Goal: Information Seeking & Learning: Learn about a topic

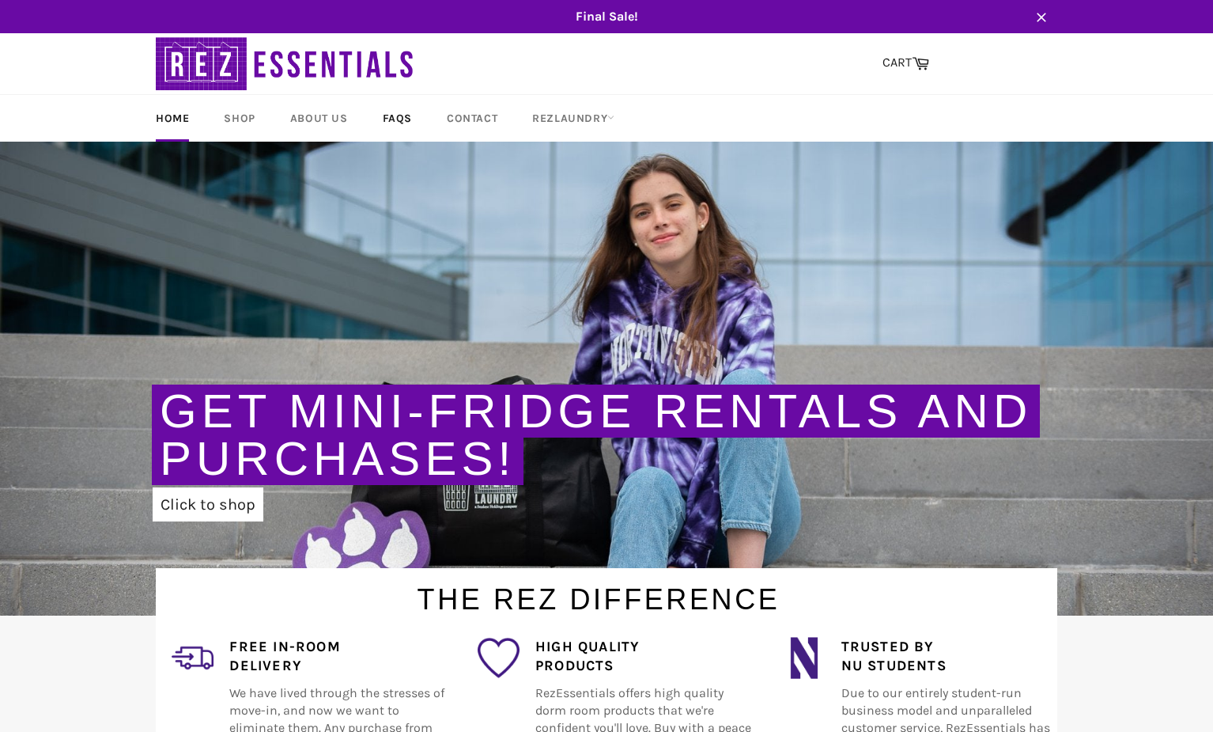
click at [402, 115] on link "FAQs" at bounding box center [397, 118] width 61 height 47
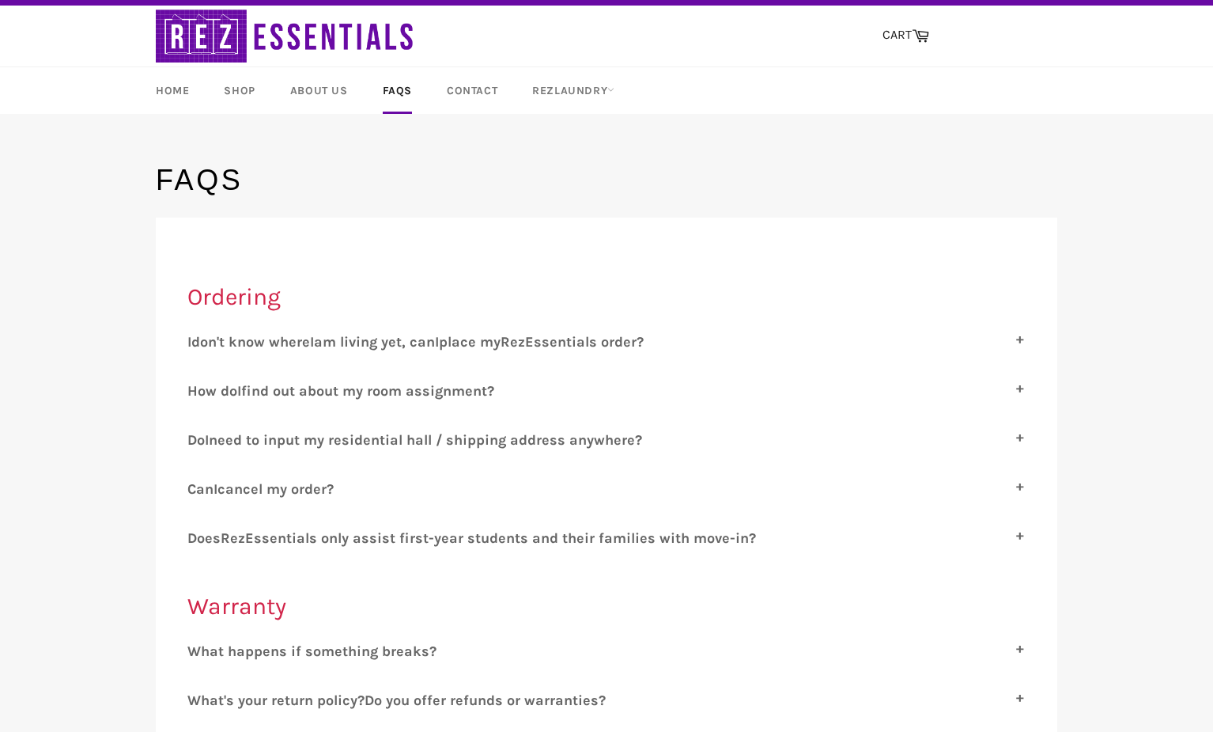
scroll to position [99, 0]
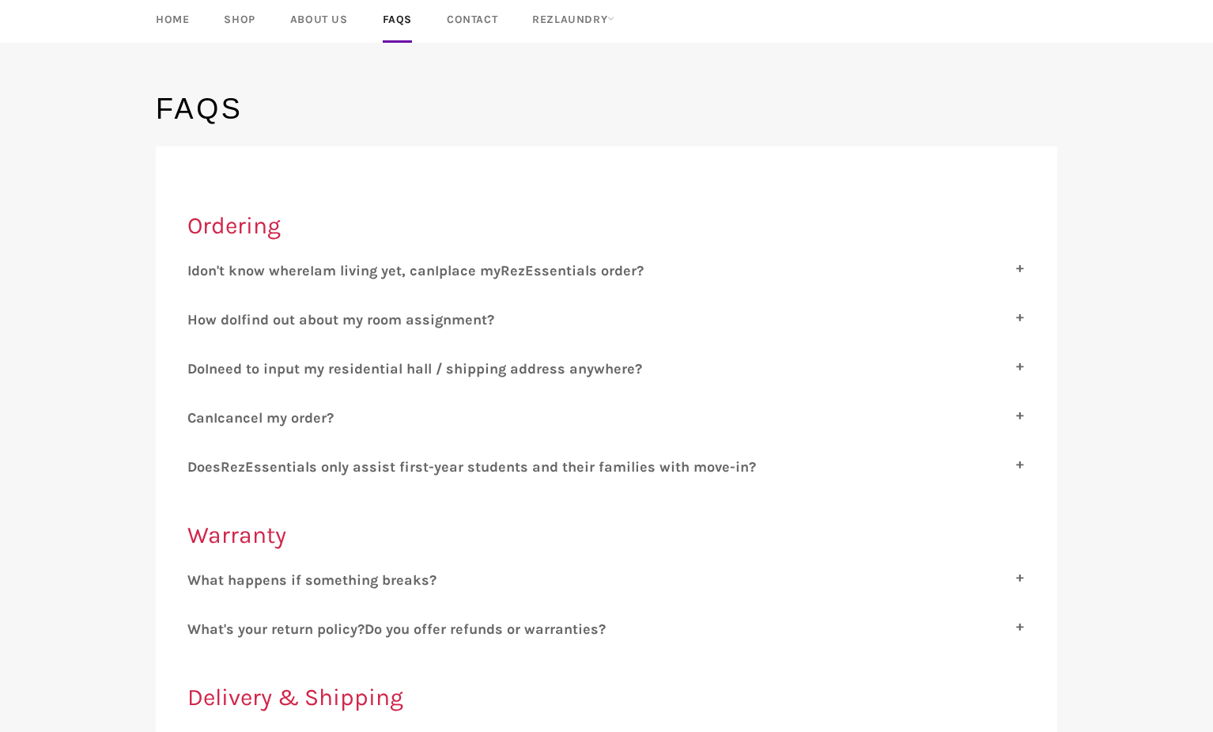
click at [311, 418] on span "cancel my order?" at bounding box center [276, 417] width 116 height 17
click at [198, 418] on input "C an I cancel my order?" at bounding box center [192, 414] width 10 height 10
checkbox input "true"
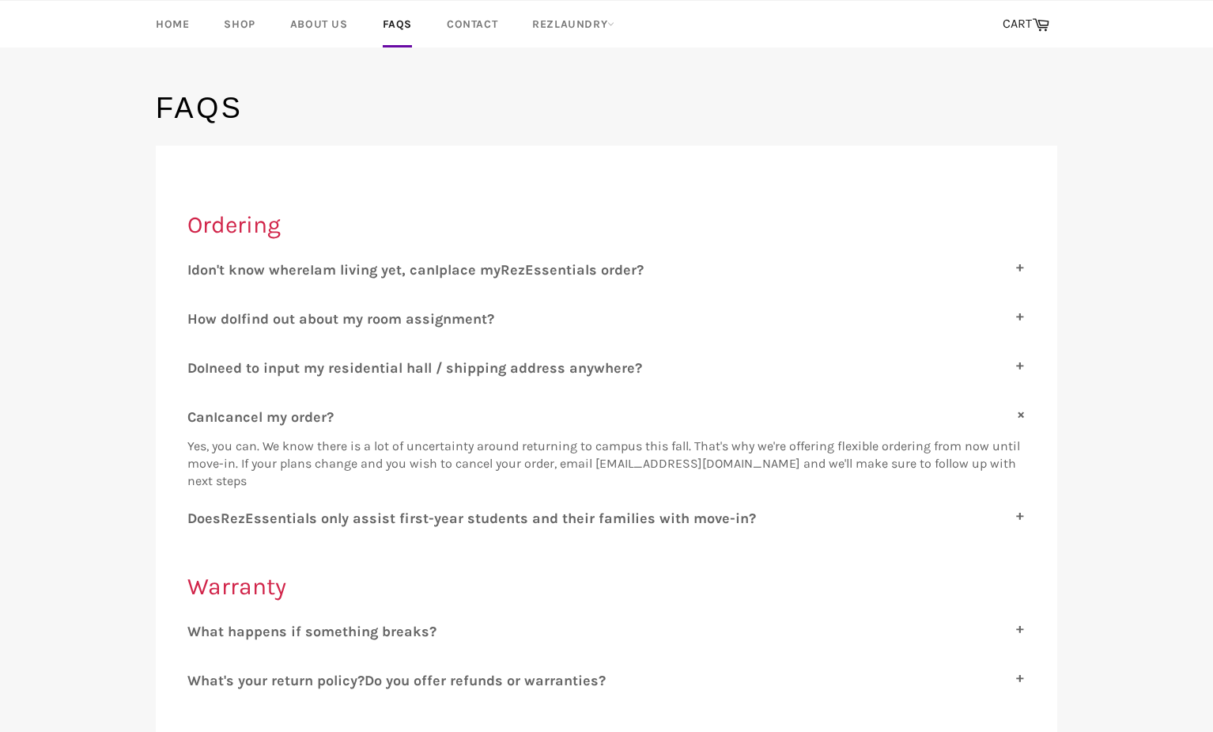
scroll to position [96, 0]
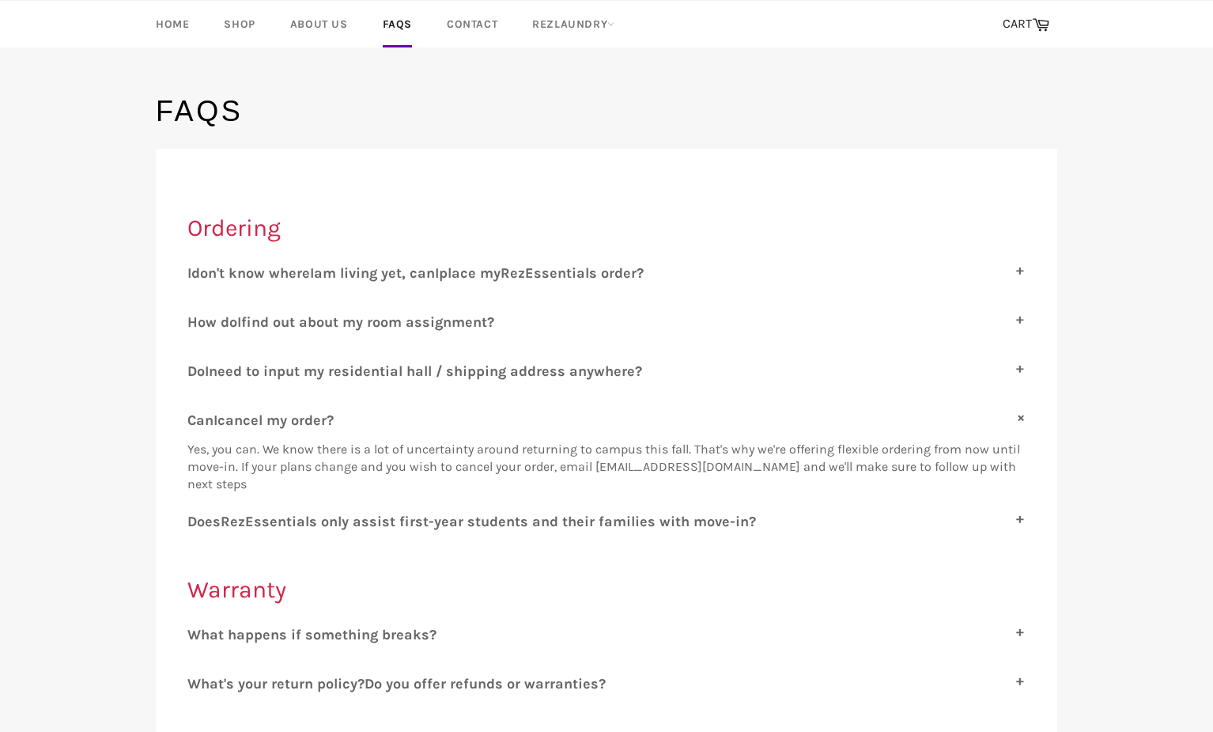
click at [449, 524] on span "ssentials only assist first-year students and their families with move-in?" at bounding box center [505, 521] width 502 height 17
click at [198, 523] on input "D oes R ez E ssentials only assist first-year students and their families with …" at bounding box center [192, 518] width 10 height 10
checkbox input "true"
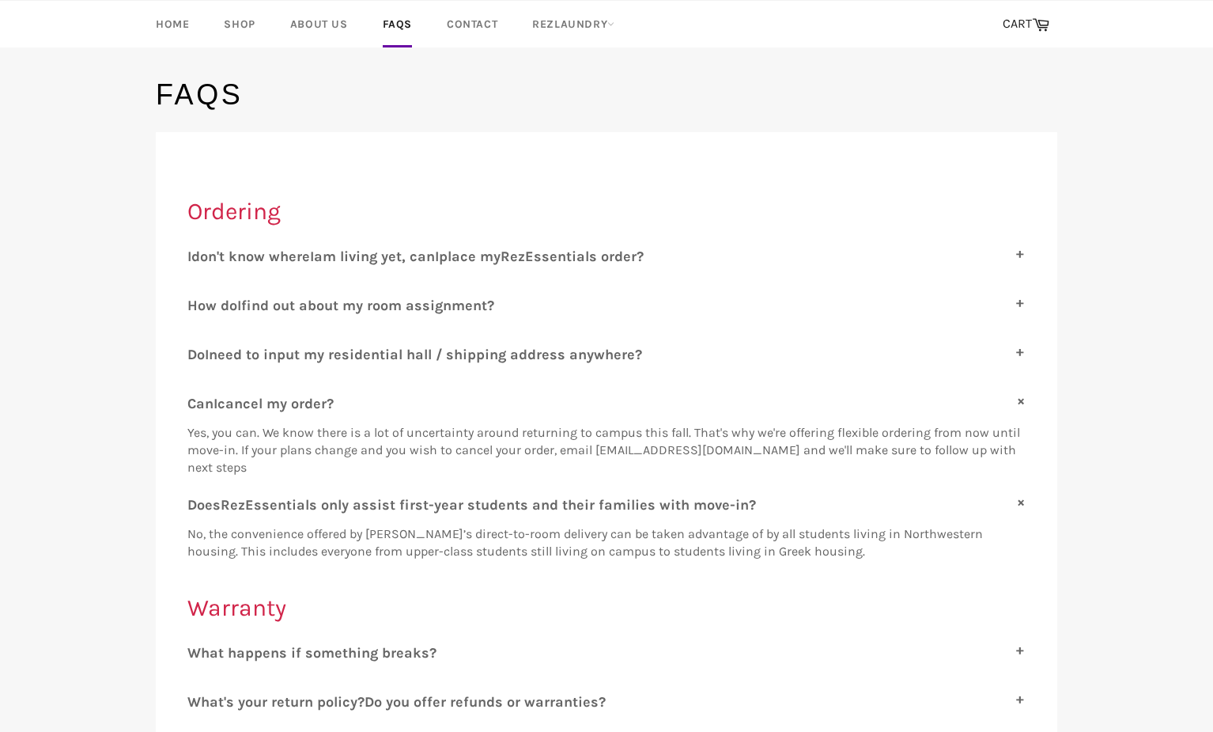
scroll to position [110, 0]
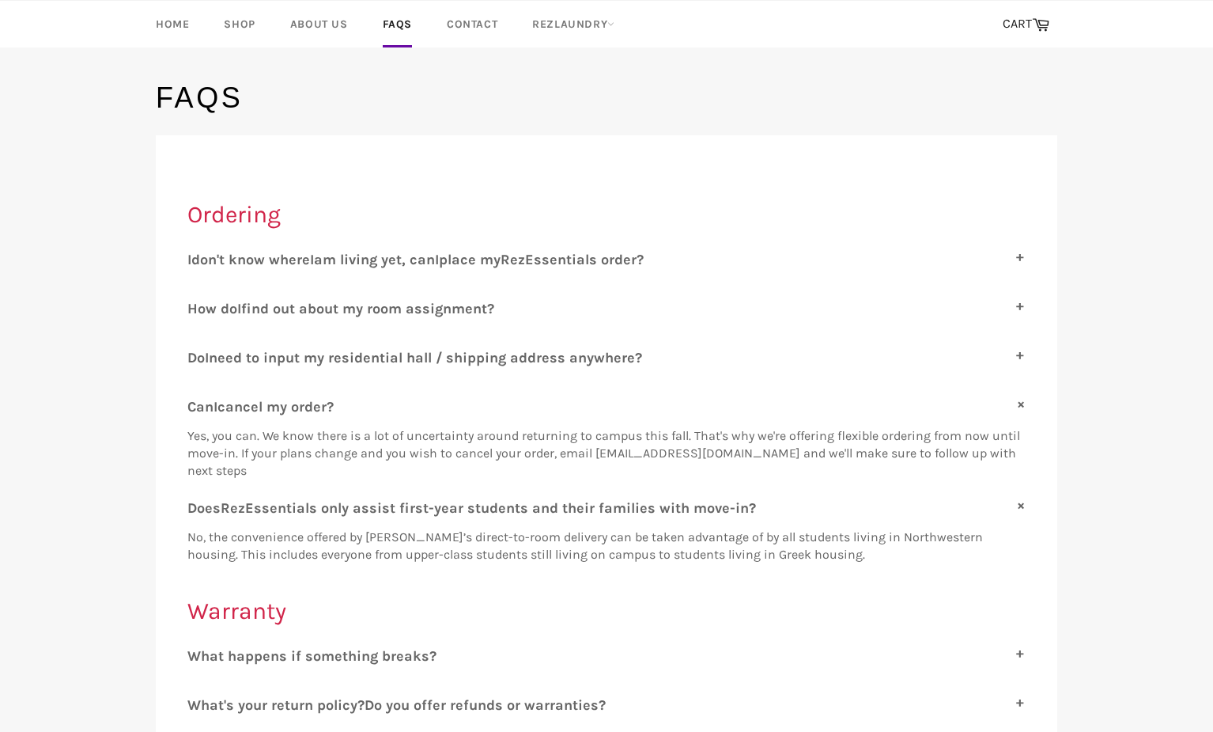
click at [621, 252] on span "ssentials order?" at bounding box center [589, 259] width 110 height 17
click at [198, 252] on input "I don't know where I am living yet, can I place my R ez E ssentials order?" at bounding box center [192, 256] width 10 height 10
checkbox input "true"
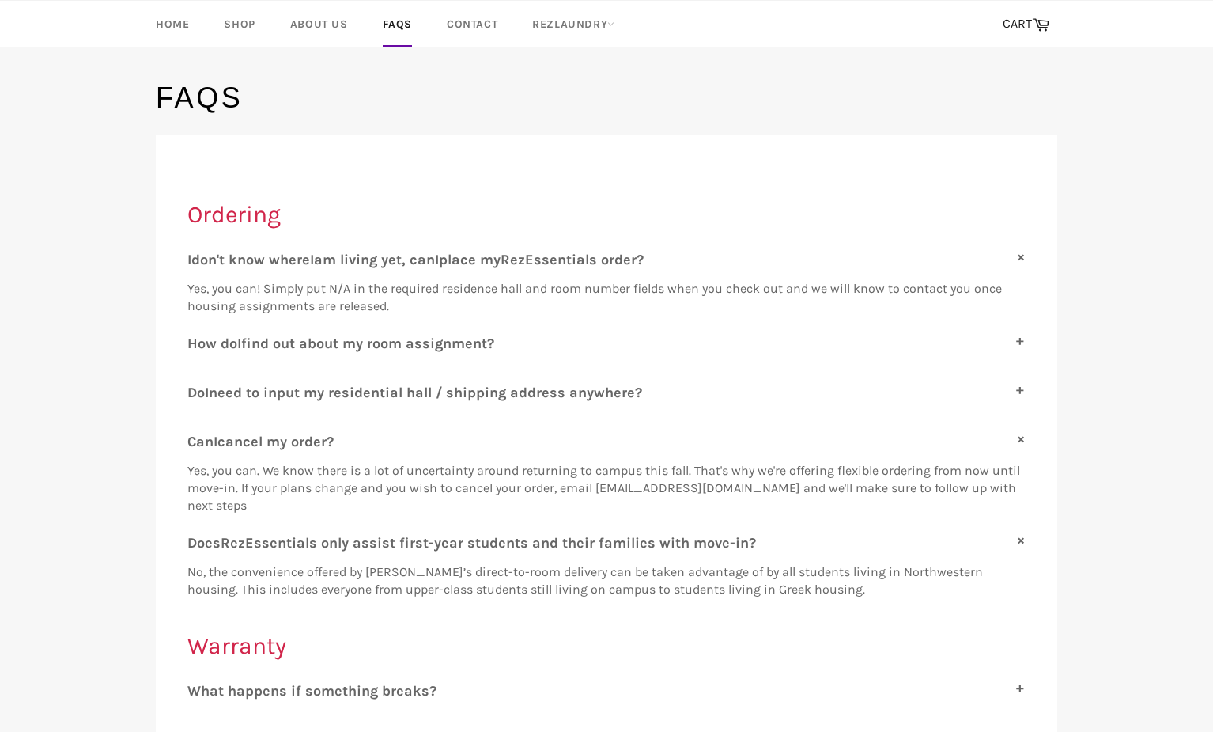
click at [682, 338] on label "H ow do I find out about my room assignment?" at bounding box center [606, 343] width 838 height 17
click at [198, 338] on input "H ow do I find out about my room assignment?" at bounding box center [192, 340] width 10 height 10
checkbox input "true"
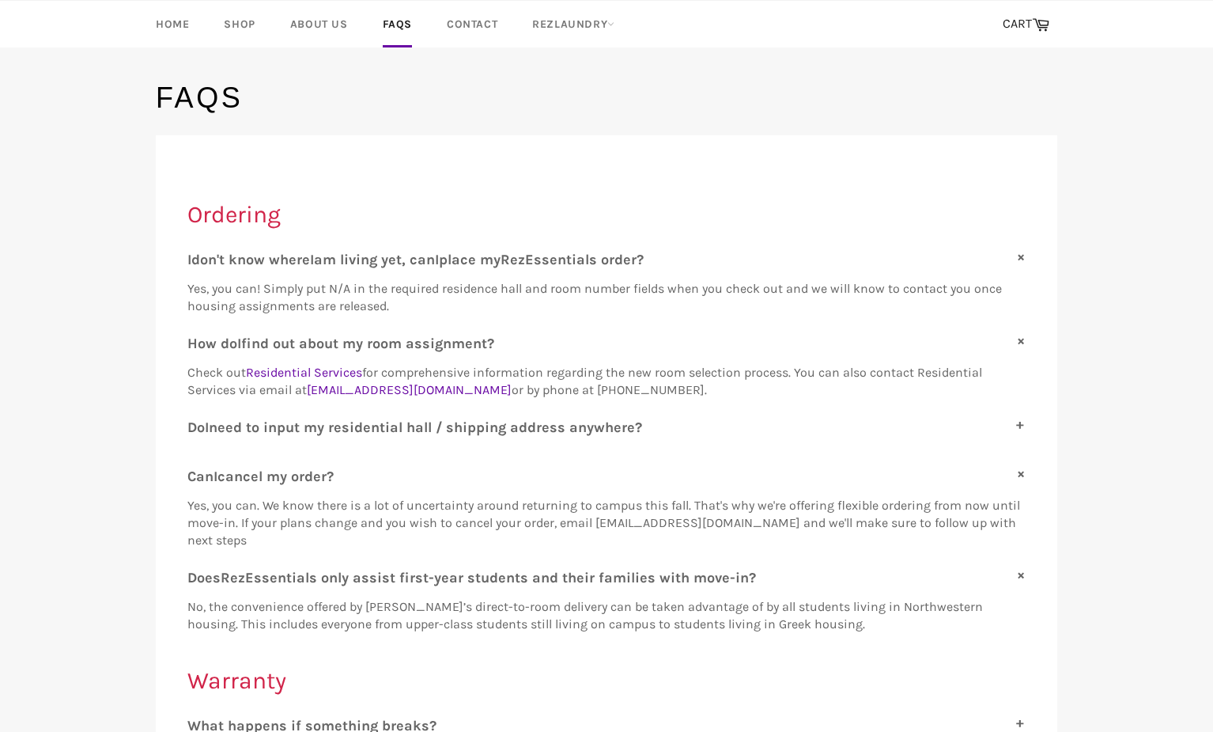
click at [615, 430] on span "need to input my residential hall / shipping address anywhere?" at bounding box center [425, 426] width 433 height 17
click at [198, 429] on input "D o I need to input my residential hall / shipping address anywhere?" at bounding box center [192, 423] width 10 height 10
checkbox input "true"
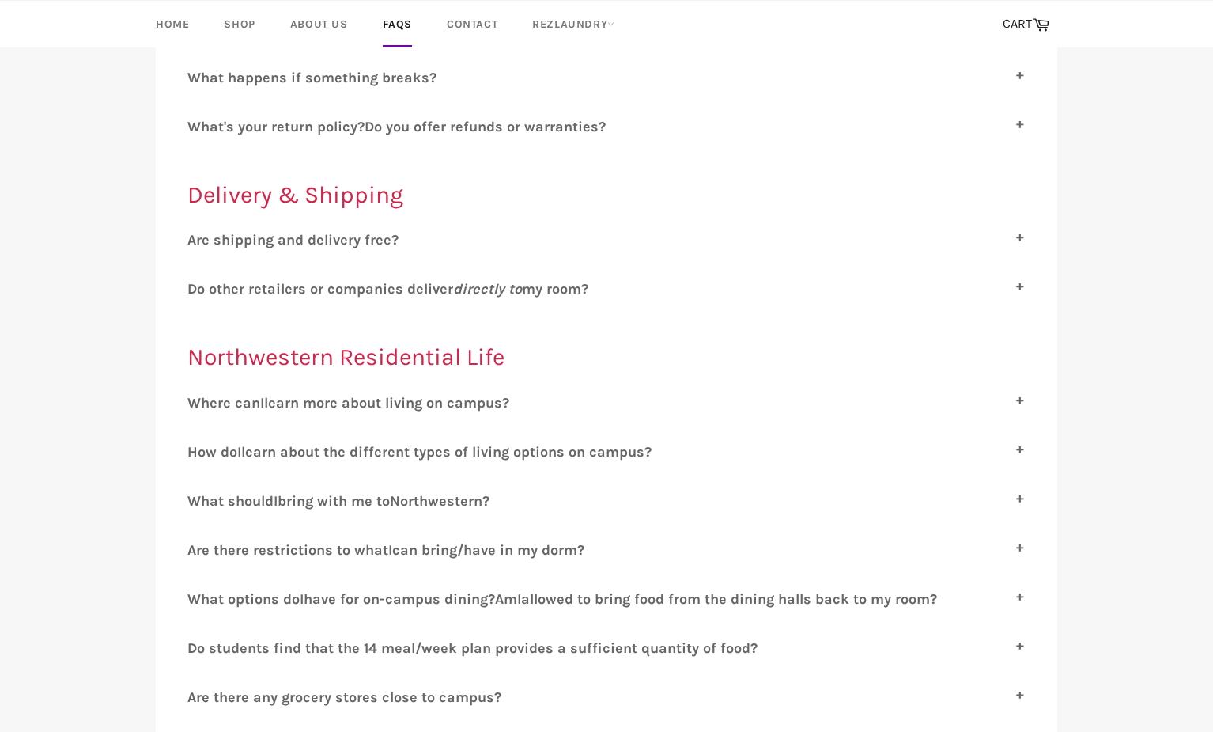
scroll to position [0, 0]
